Goal: Task Accomplishment & Management: Manage account settings

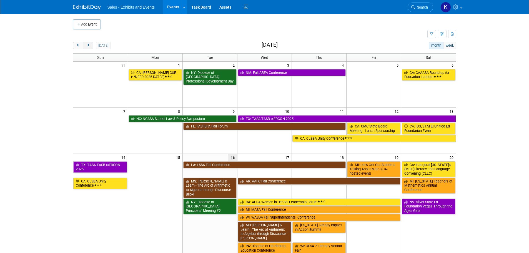
click at [88, 46] on span "next" at bounding box center [88, 46] width 4 height 4
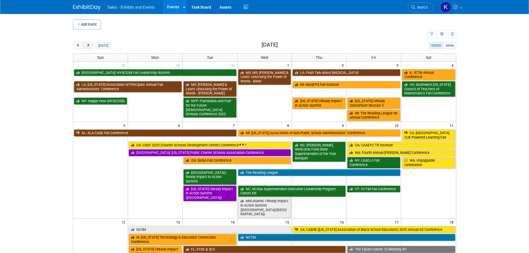
click at [88, 46] on span "next" at bounding box center [88, 46] width 4 height 4
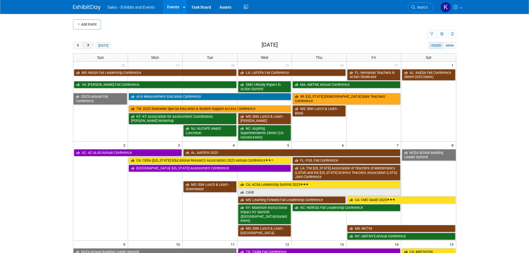
click at [88, 46] on span "next" at bounding box center [88, 46] width 4 height 4
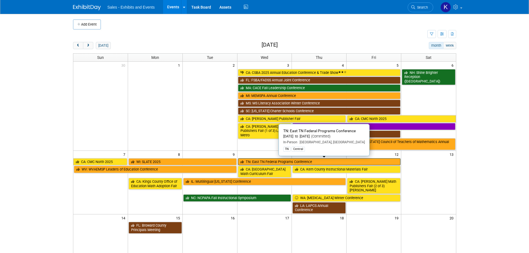
click at [273, 162] on link "TN: East TN Federal Programs Conference" at bounding box center [319, 161] width 163 height 7
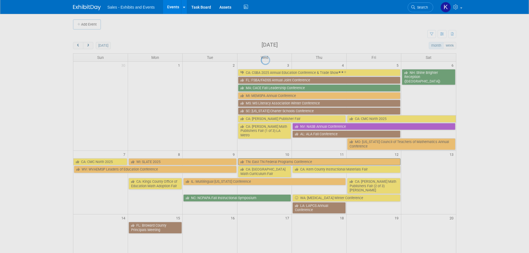
click at [268, 162] on div at bounding box center [265, 126] width 8 height 253
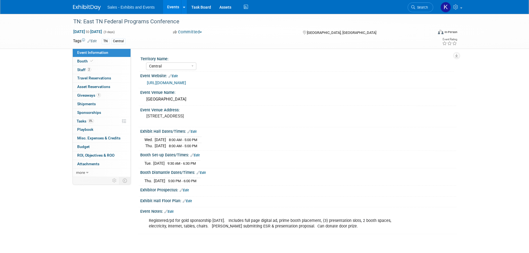
select select "Central"
click at [83, 121] on span "Tasks 0%" at bounding box center [85, 121] width 17 height 4
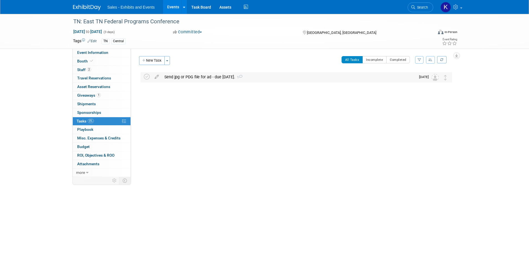
click at [222, 78] on div "Send jpg or PDG file for ad - due Oct. 24. 1" at bounding box center [289, 76] width 254 height 9
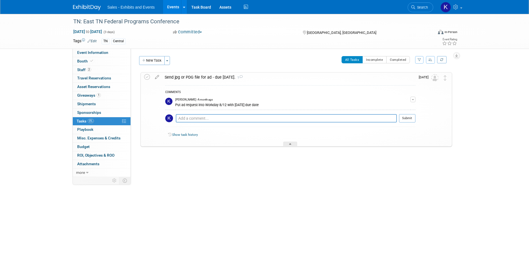
click at [222, 78] on div "Send jpg or PDG file for ad - due Oct. 24. 1" at bounding box center [288, 76] width 253 height 9
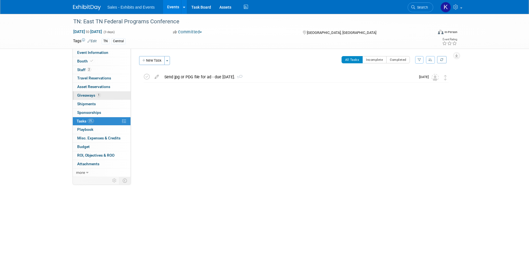
click at [84, 94] on span "Giveaways 1" at bounding box center [89, 95] width 24 height 4
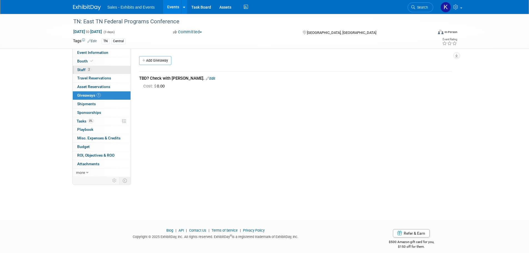
click at [83, 68] on span "Staff 2" at bounding box center [84, 69] width 14 height 4
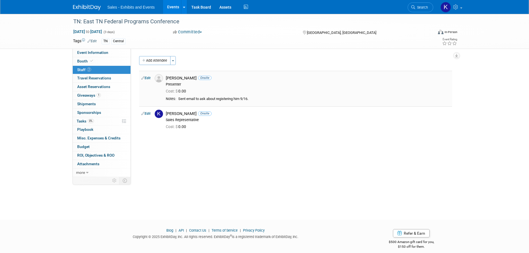
click at [149, 78] on link "Edit" at bounding box center [145, 78] width 9 height 4
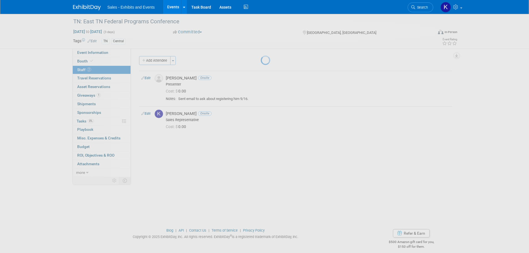
select select "0bc7202a-9eb3-4b2d-b730-087968a11254"
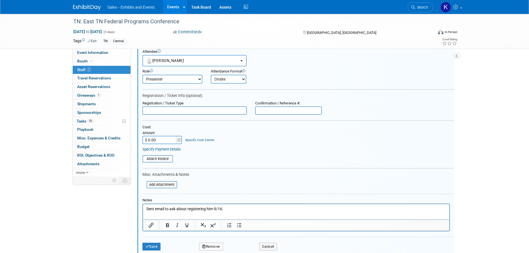
scroll to position [36, 0]
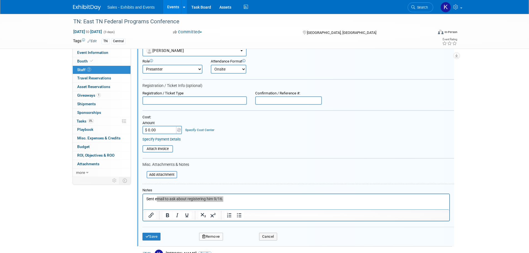
drag, startPoint x: 246, startPoint y: 188, endPoint x: 243, endPoint y: 193, distance: 5.6
click at [246, 188] on div at bounding box center [297, 186] width 311 height 4
click at [228, 200] on p "Sent email to ask about registering him 9/16." at bounding box center [296, 199] width 300 height 6
drag, startPoint x: 224, startPoint y: 198, endPoint x: 131, endPoint y: 202, distance: 92.8
click at [143, 202] on html "Sent email to ask about registering him 9/16." at bounding box center [296, 198] width 306 height 8
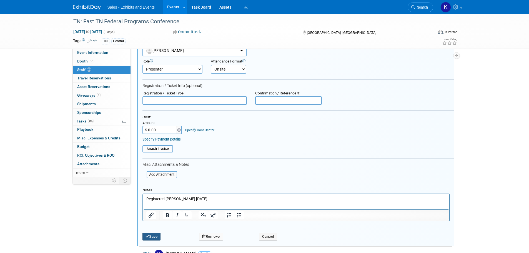
click at [155, 236] on button "Save" at bounding box center [151, 237] width 18 height 8
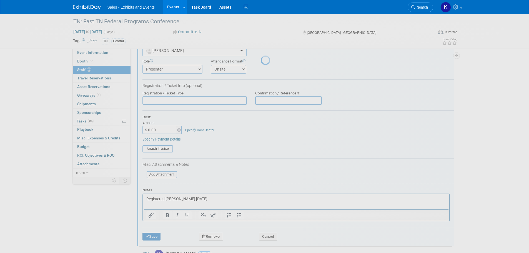
scroll to position [6, 0]
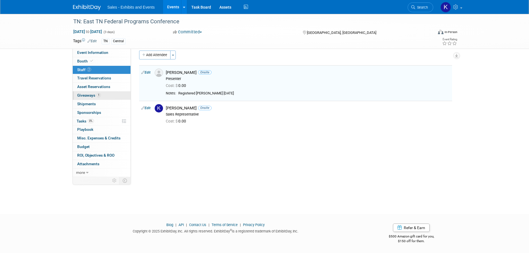
click at [89, 95] on span "Giveaways 1" at bounding box center [89, 95] width 24 height 4
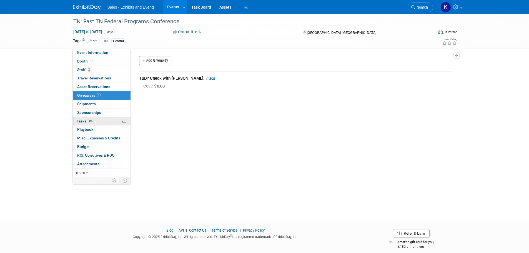
click at [80, 120] on span "Tasks 0%" at bounding box center [85, 121] width 17 height 4
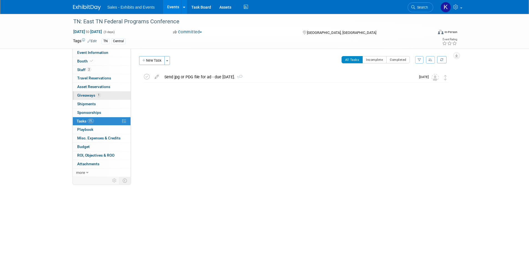
click at [83, 95] on span "Giveaways 1" at bounding box center [89, 95] width 24 height 4
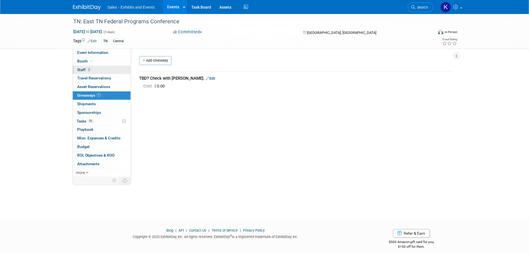
click at [82, 71] on span "Staff 2" at bounding box center [84, 69] width 14 height 4
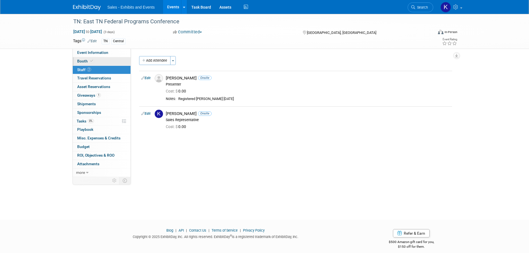
click at [82, 59] on link "Booth" at bounding box center [102, 61] width 58 height 8
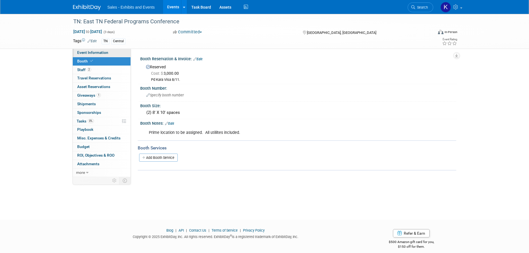
click at [92, 53] on span "Event Information" at bounding box center [92, 52] width 31 height 4
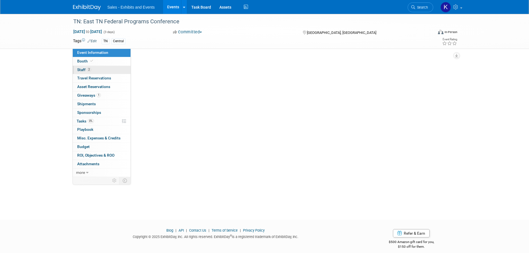
select select "Central"
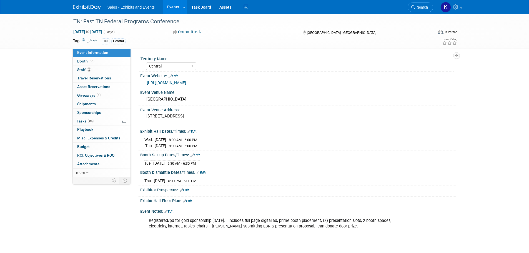
drag, startPoint x: 73, startPoint y: 5, endPoint x: 85, endPoint y: 12, distance: 14.2
click at [73, 5] on img at bounding box center [87, 8] width 28 height 6
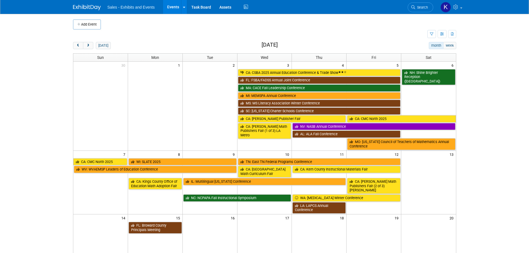
drag, startPoint x: 79, startPoint y: 45, endPoint x: 96, endPoint y: 50, distance: 17.2
click at [79, 45] on span "prev" at bounding box center [78, 46] width 4 height 4
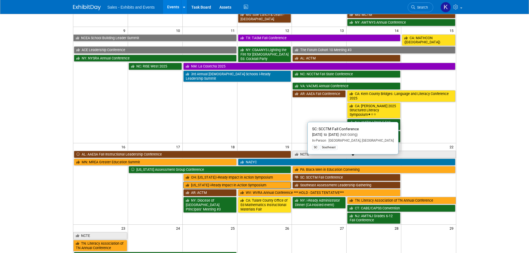
scroll to position [222, 0]
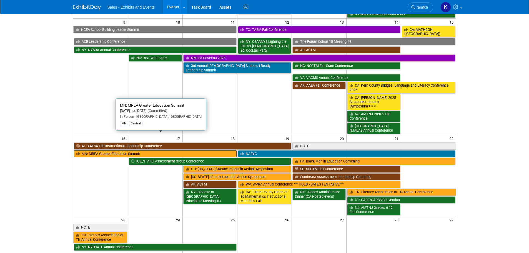
click at [164, 150] on link "MN: MREA Greater Education Summit" at bounding box center [155, 153] width 163 height 7
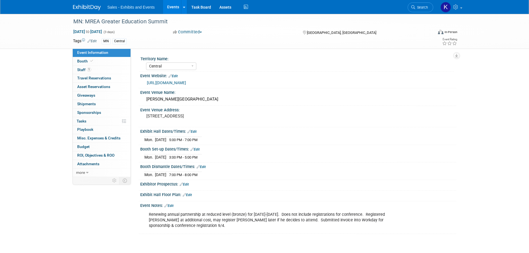
select select "Central"
click at [82, 69] on span "Staff 1" at bounding box center [84, 69] width 14 height 4
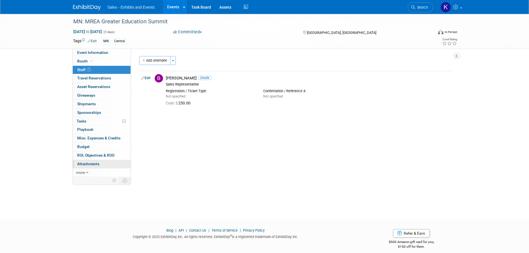
drag, startPoint x: 91, startPoint y: 164, endPoint x: 94, endPoint y: 165, distance: 3.2
click at [91, 164] on span "Attachments 0" at bounding box center [88, 164] width 22 height 4
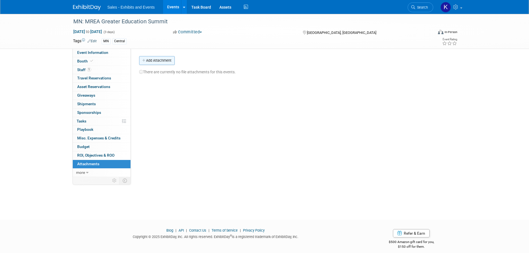
click at [159, 60] on button "Add Attachment" at bounding box center [157, 60] width 36 height 9
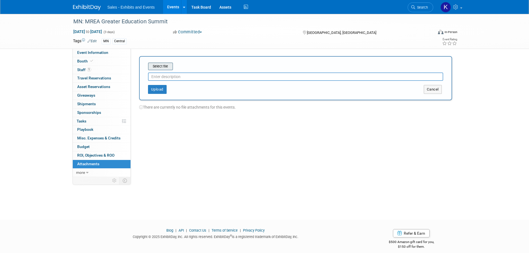
click at [165, 65] on input "file" at bounding box center [139, 66] width 66 height 7
drag, startPoint x: 431, startPoint y: 91, endPoint x: 420, endPoint y: 97, distance: 12.3
click at [431, 91] on button "Cancel" at bounding box center [433, 89] width 18 height 9
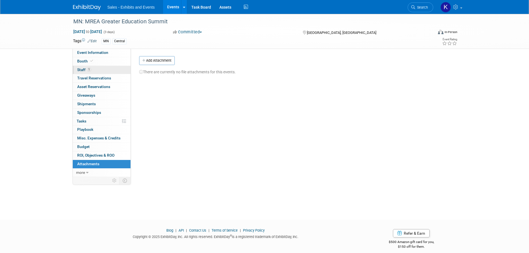
click at [82, 70] on span "Staff 1" at bounding box center [84, 69] width 14 height 4
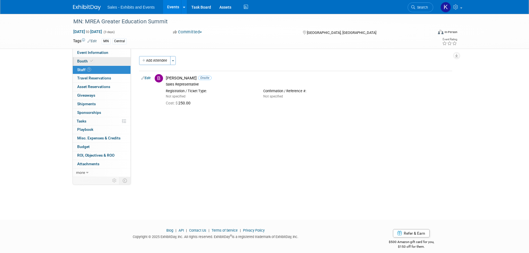
click at [81, 61] on span "Booth" at bounding box center [85, 61] width 17 height 4
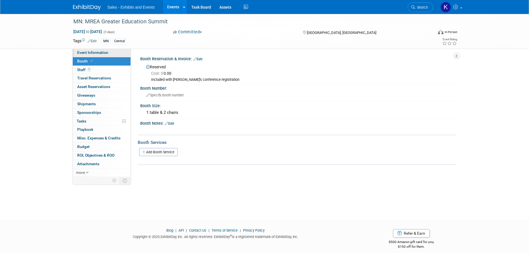
click at [85, 54] on span "Event Information" at bounding box center [92, 52] width 31 height 4
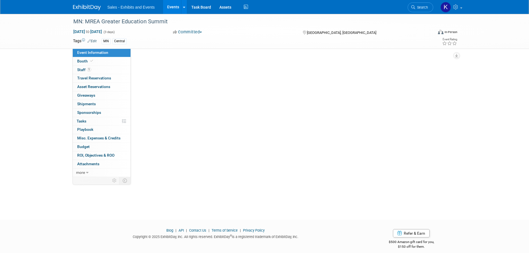
select select "Central"
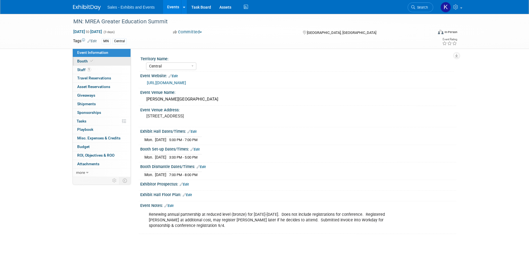
click at [85, 62] on span "Booth" at bounding box center [85, 61] width 17 height 4
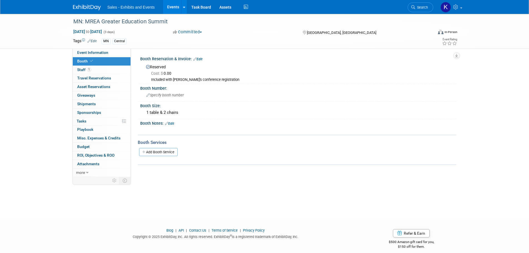
drag, startPoint x: 86, startPoint y: 8, endPoint x: 92, endPoint y: 33, distance: 25.3
click at [86, 9] on img at bounding box center [87, 8] width 28 height 6
